Goal: Information Seeking & Learning: Learn about a topic

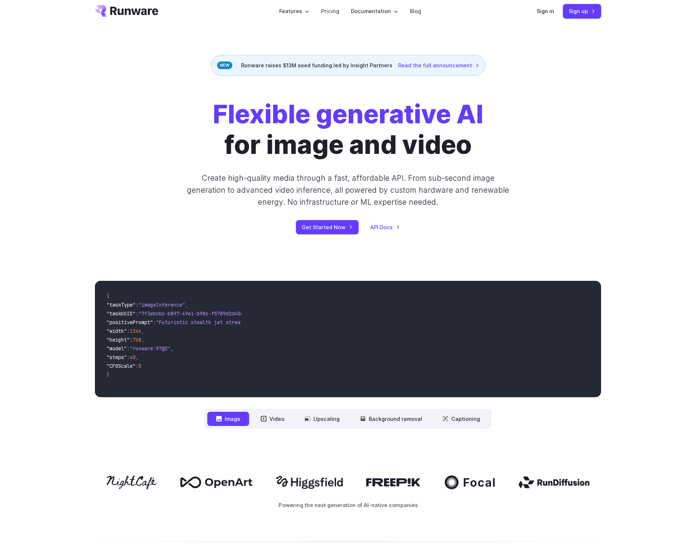
scroll to position [11, 0]
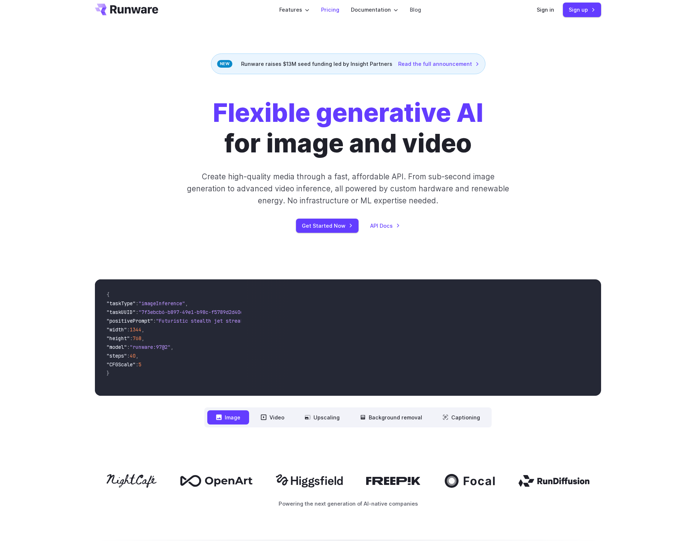
click at [331, 8] on link "Pricing" at bounding box center [330, 9] width 18 height 8
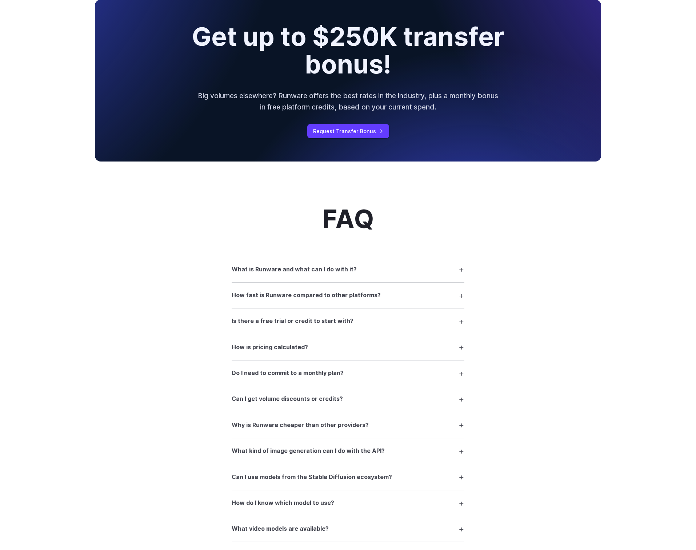
scroll to position [842, 0]
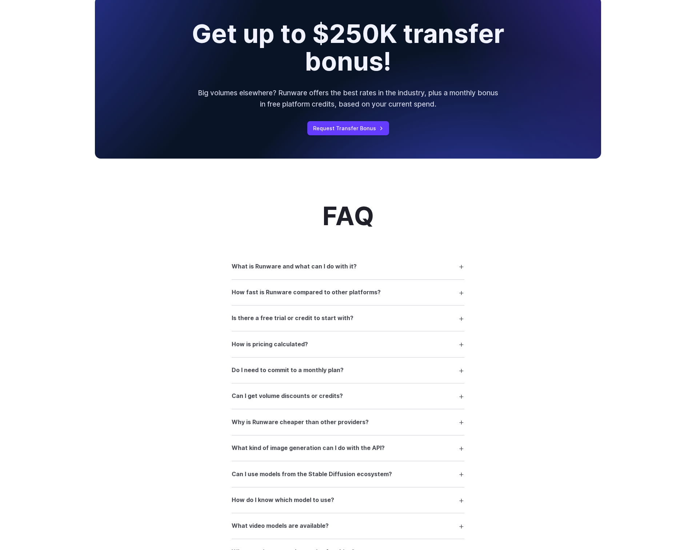
click at [458, 316] on summary "Is there a free trial or credit to start with?" at bounding box center [348, 318] width 233 height 14
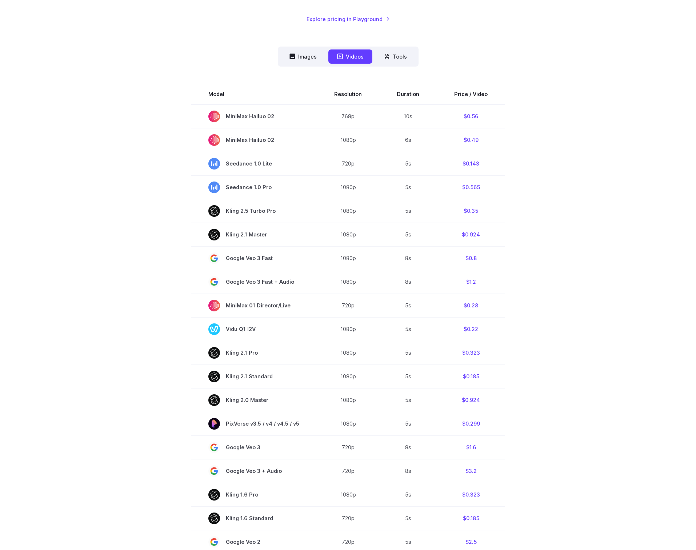
scroll to position [0, 0]
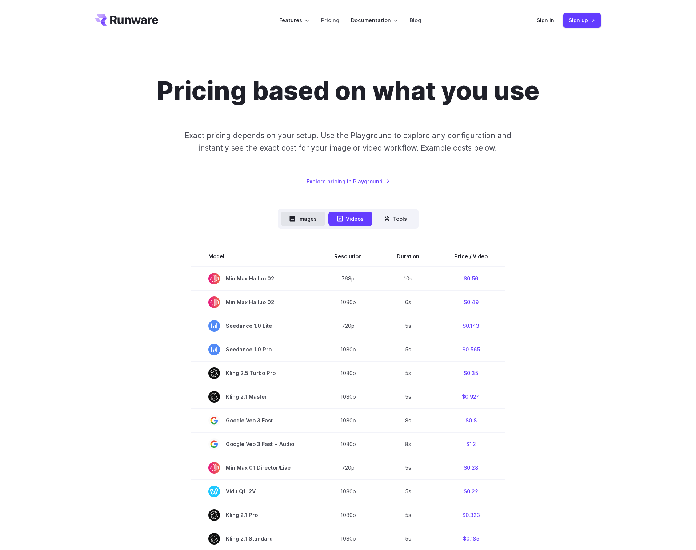
click at [307, 221] on button "Images" at bounding box center [303, 219] width 45 height 14
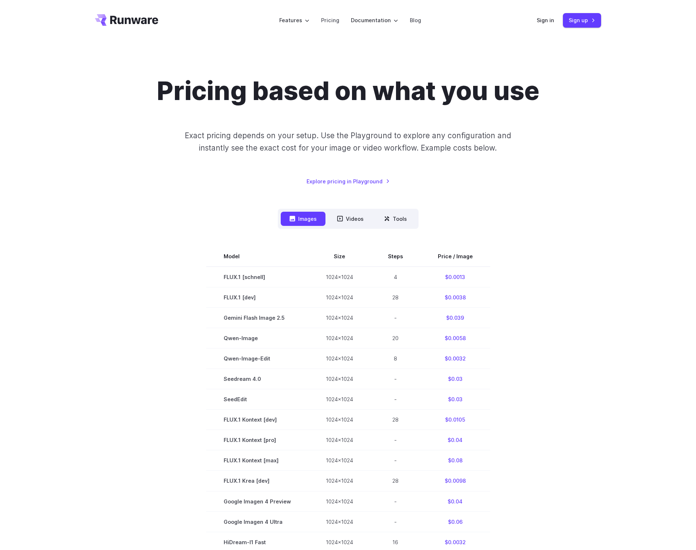
scroll to position [21, 0]
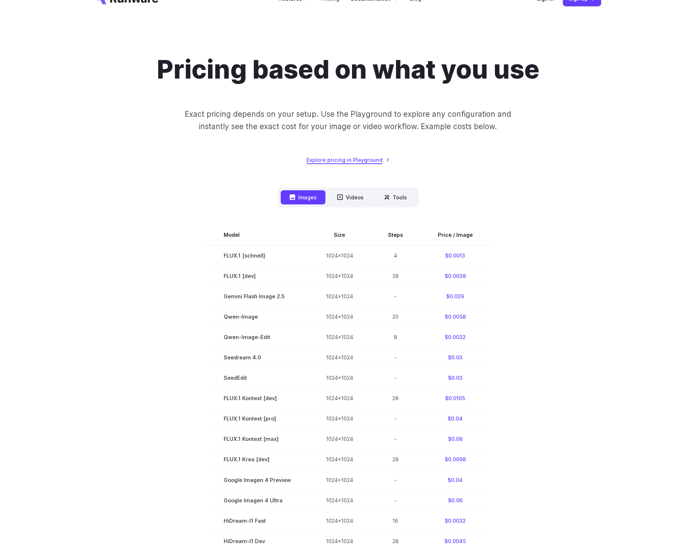
click at [349, 157] on link "Explore pricing in Playground" at bounding box center [347, 160] width 83 height 8
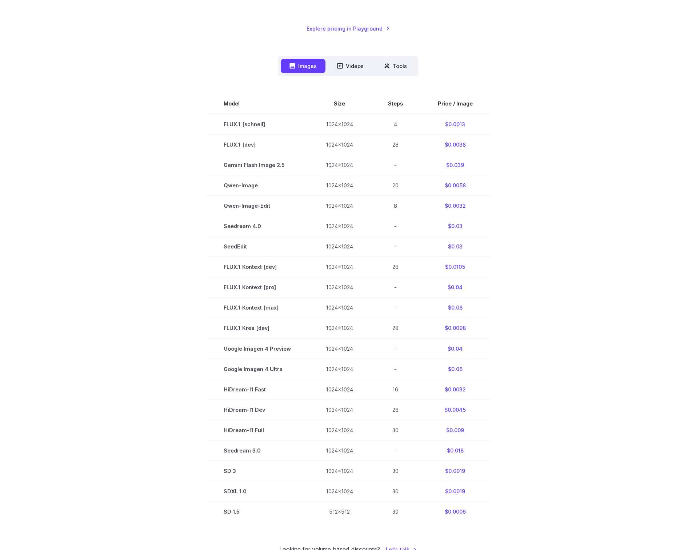
scroll to position [173, 0]
